Goal: Task Accomplishment & Management: Manage account settings

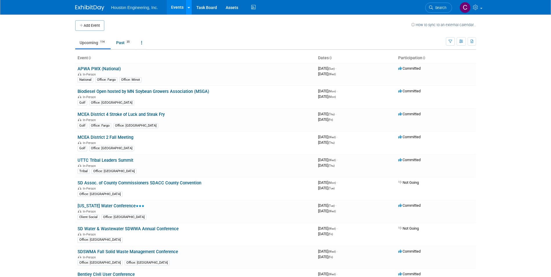
click at [188, 6] on icon at bounding box center [189, 8] width 2 height 4
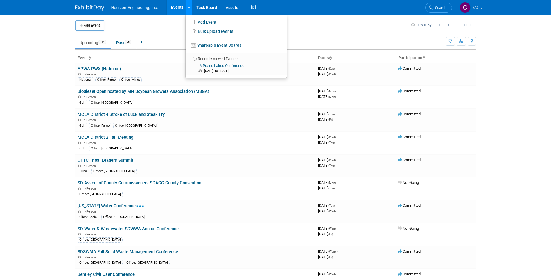
drag, startPoint x: 188, startPoint y: 6, endPoint x: 140, endPoint y: 13, distance: 49.1
click at [188, 6] on icon at bounding box center [189, 8] width 2 height 4
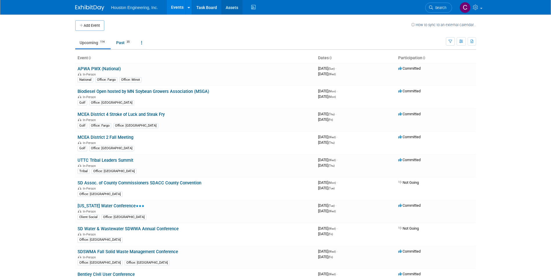
click at [228, 10] on link "Assets" at bounding box center [231, 7] width 21 height 15
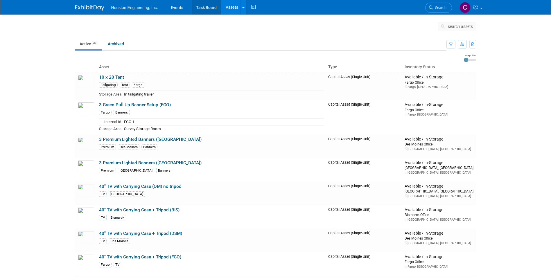
click at [199, 7] on link "Task Board" at bounding box center [206, 7] width 29 height 15
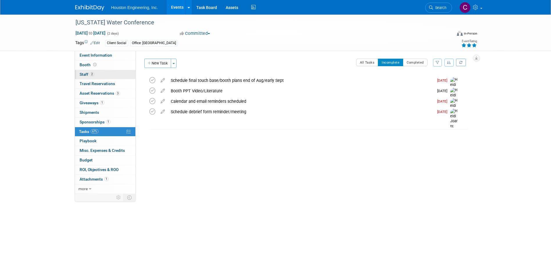
click at [81, 73] on span "Staff 2" at bounding box center [87, 74] width 15 height 5
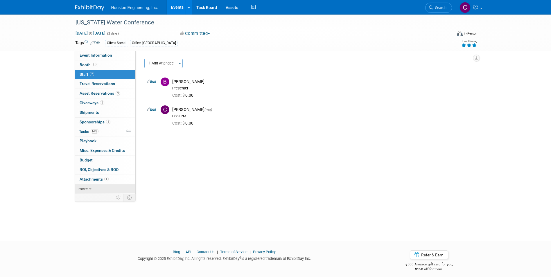
click at [87, 189] on span "more" at bounding box center [82, 188] width 9 height 5
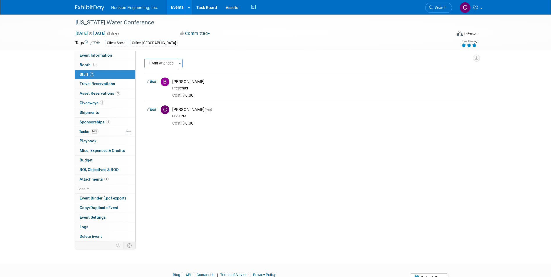
click at [34, 182] on div "Iowa Water Conference Sep 9, 2025 to Sep 10, 2025 (2 days) Sep 9, 2025 to Sep 1…" at bounding box center [275, 134] width 551 height 239
click at [205, 31] on button "Committed" at bounding box center [195, 33] width 35 height 6
click at [204, 31] on button "Committed" at bounding box center [195, 33] width 35 height 6
click at [436, 7] on span "Search" at bounding box center [439, 8] width 13 height 4
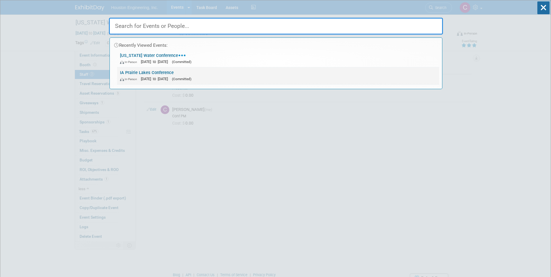
click at [135, 71] on link "IA Prairie Lakes Conference In-Person Aug 6, 2025 to Aug 8, 2025 (Committed)" at bounding box center [278, 75] width 322 height 17
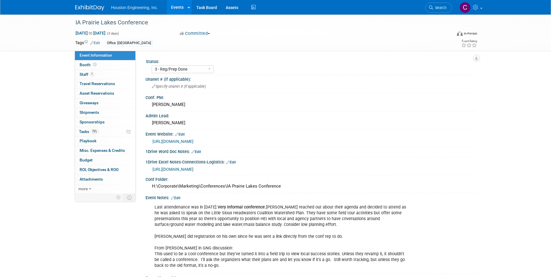
select select "3 - Reg/Prep Done"
select select "Yes"
select select "Environmental"
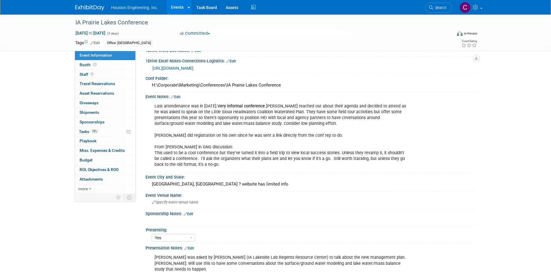
scroll to position [87, 0]
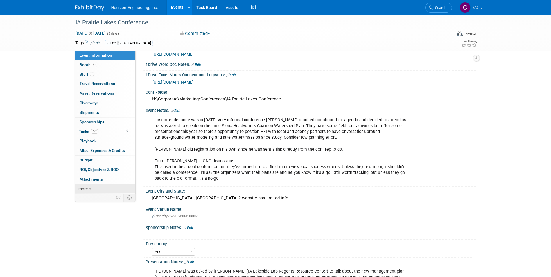
click at [88, 190] on link "more" at bounding box center [105, 188] width 60 height 9
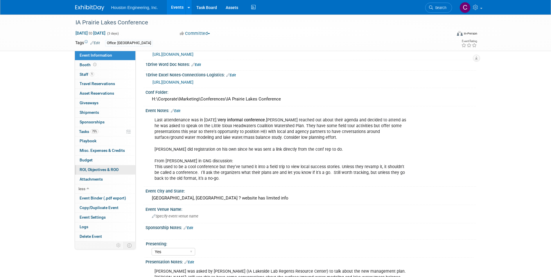
click at [95, 169] on span "ROI, Objectives & ROO 0" at bounding box center [99, 169] width 39 height 5
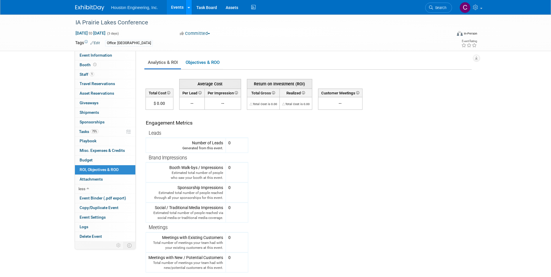
click at [188, 6] on icon at bounding box center [189, 8] width 2 height 4
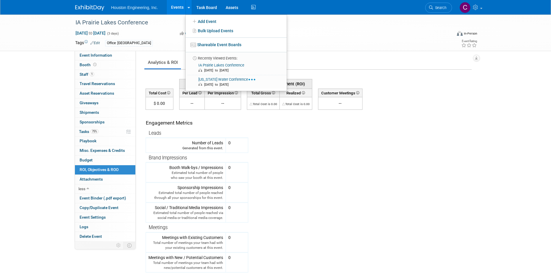
click at [95, 169] on span "ROI, Objectives & ROO 0" at bounding box center [99, 169] width 39 height 5
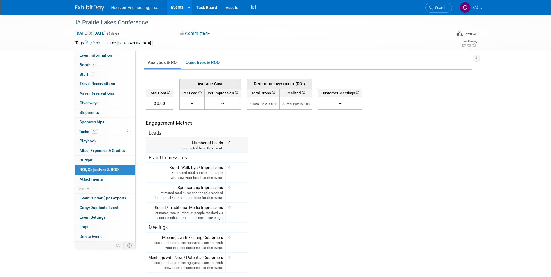
click at [231, 147] on td "0 X" at bounding box center [237, 145] width 22 height 15
click at [231, 142] on td at bounding box center [233, 143] width 6 height 6
click at [188, 64] on link "Objectives & ROO 0" at bounding box center [202, 62] width 41 height 11
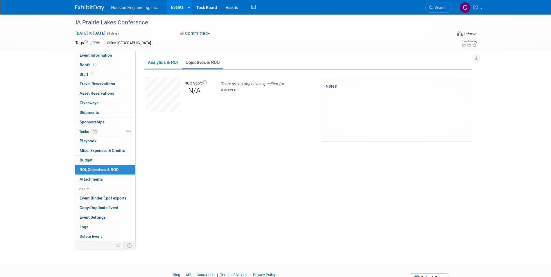
click at [164, 68] on link "Analytics & ROI" at bounding box center [162, 62] width 37 height 11
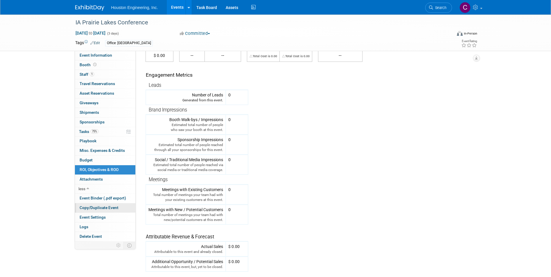
scroll to position [58, 0]
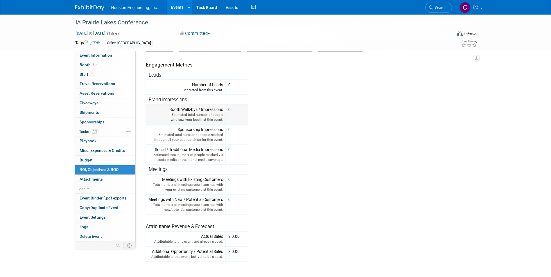
click at [232, 111] on td at bounding box center [233, 110] width 6 height 6
click at [231, 111] on td at bounding box center [233, 110] width 6 height 6
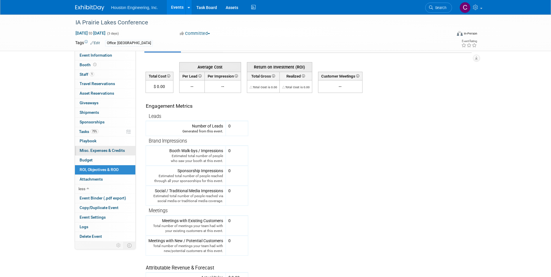
scroll to position [0, 0]
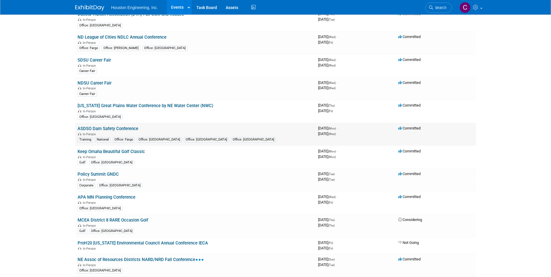
scroll to position [377, 0]
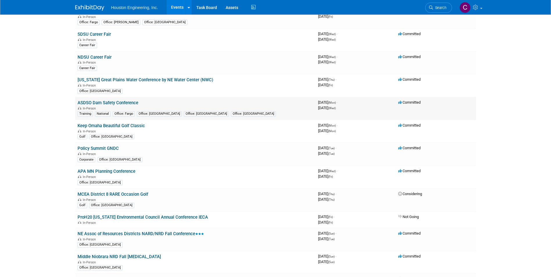
click at [118, 102] on link "ASDSO Dam Safety Conference" at bounding box center [107, 102] width 61 height 5
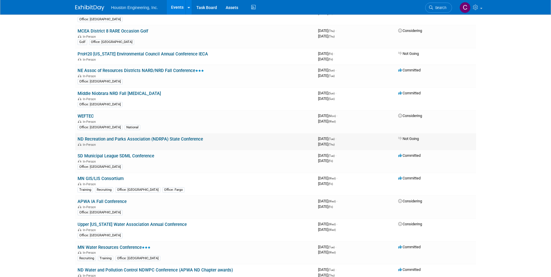
scroll to position [551, 0]
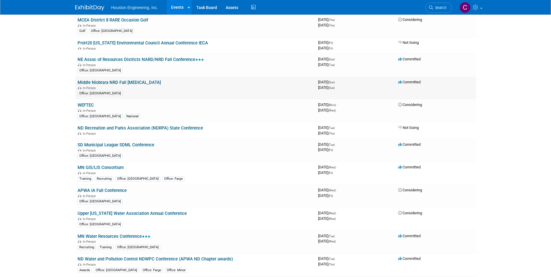
click at [112, 83] on link "Middle Niobrara NRD Fall Shootout" at bounding box center [118, 82] width 83 height 5
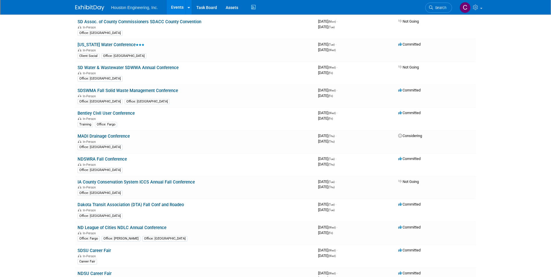
scroll to position [29, 0]
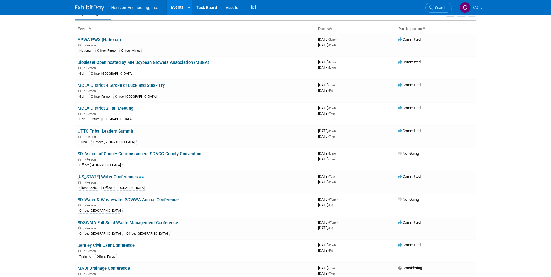
click at [435, 8] on span "Search" at bounding box center [439, 8] width 13 height 4
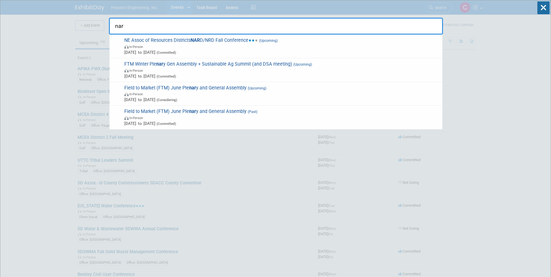
type input "nard"
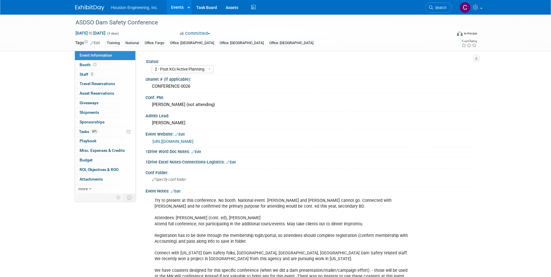
select select "2 - Post KO/Active Planning"
select select "No"
select select "Water Resources"
click at [83, 75] on span "Staff 2" at bounding box center [87, 74] width 15 height 5
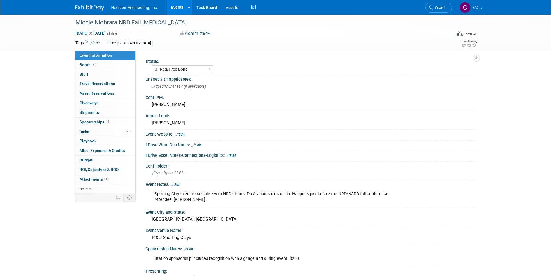
select select "3 - Reg/Prep Done"
select select "No"
click at [82, 75] on span "Staff 0" at bounding box center [84, 74] width 9 height 5
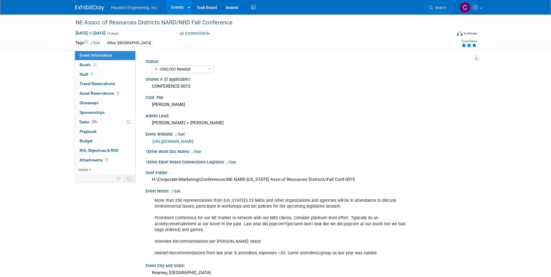
select select "1 - GNG/KO Needed"
select select "Pending"
select select "Water Resources"
click at [84, 73] on span "Staff 1" at bounding box center [87, 74] width 15 height 5
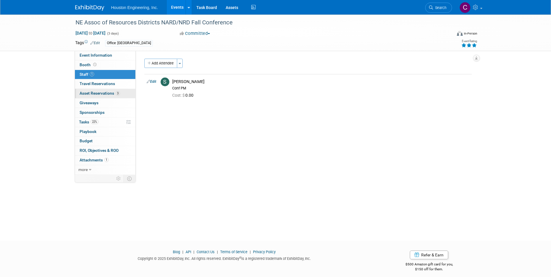
click at [90, 92] on span "Asset Reservations 3" at bounding box center [100, 93] width 40 height 5
